Goal: Task Accomplishment & Management: Use online tool/utility

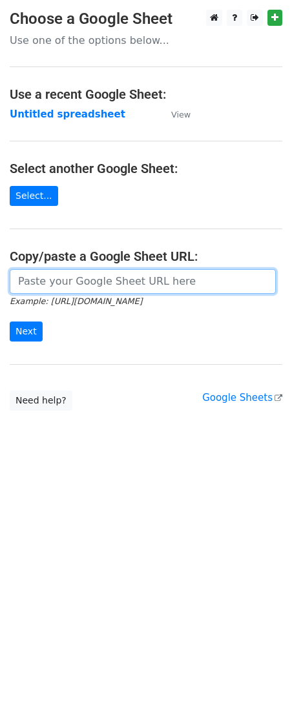
click at [68, 287] on input "url" at bounding box center [143, 281] width 266 height 25
paste input "[URL][DOMAIN_NAME]"
type input "[URL][DOMAIN_NAME]"
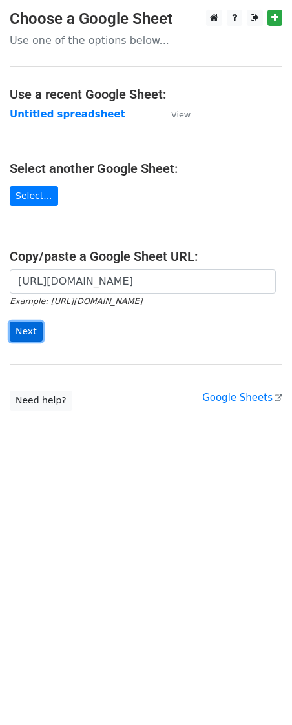
scroll to position [0, 0]
click at [12, 327] on input "Next" at bounding box center [26, 331] width 33 height 20
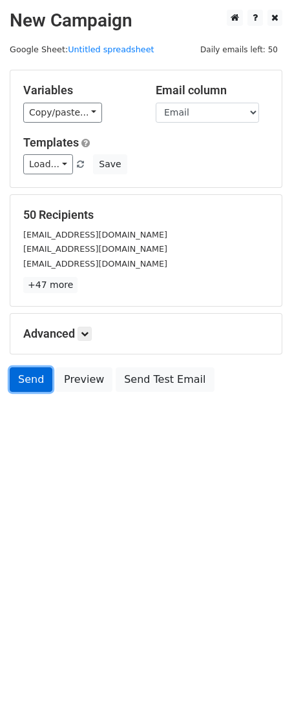
click at [16, 385] on link "Send" at bounding box center [31, 379] width 43 height 25
click at [34, 379] on link "Send" at bounding box center [31, 379] width 43 height 25
click at [23, 377] on link "Send" at bounding box center [31, 379] width 43 height 25
click at [29, 374] on link "Send" at bounding box center [31, 379] width 43 height 25
